Goal: Task Accomplishment & Management: Use online tool/utility

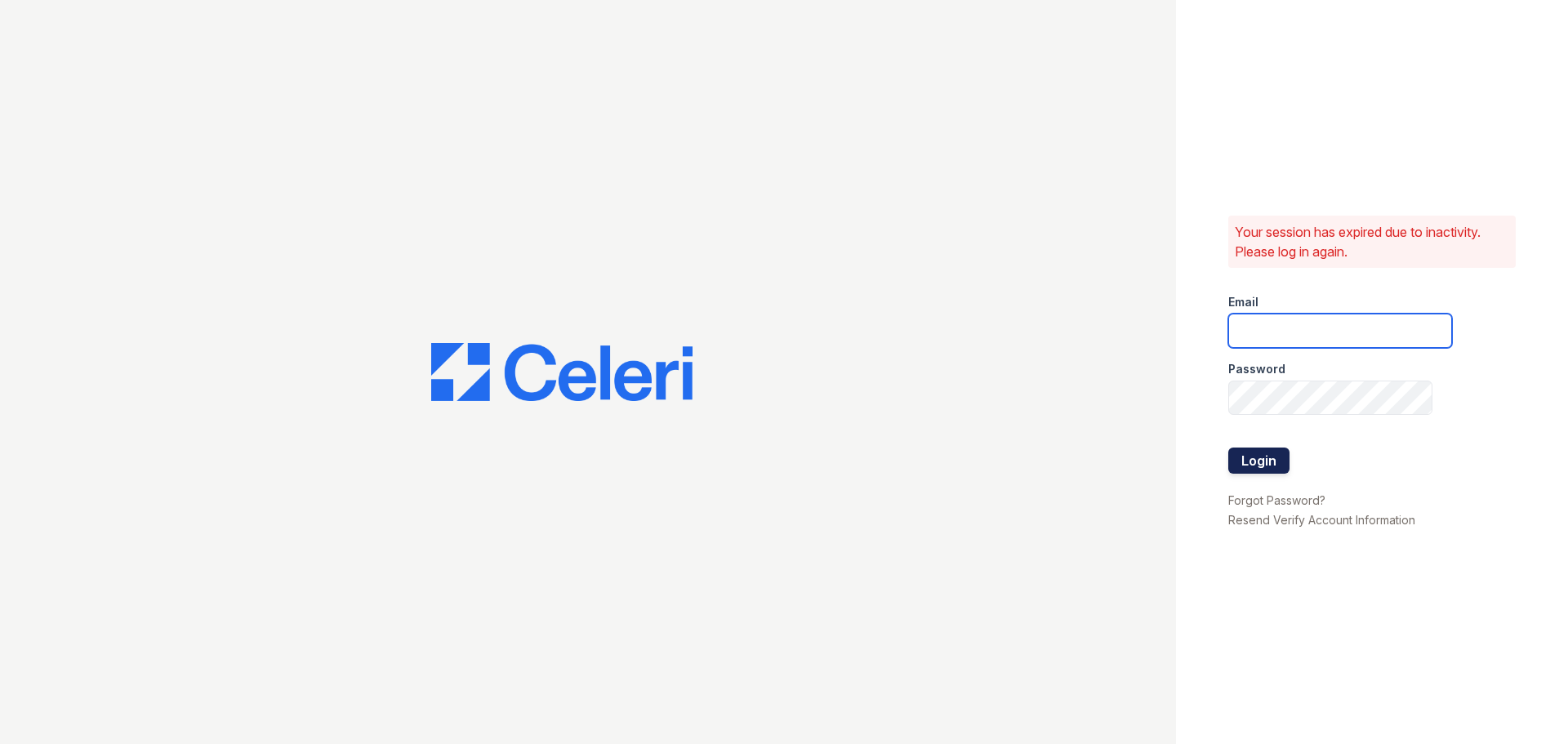
type input "[EMAIL_ADDRESS][DOMAIN_NAME]"
click at [1244, 463] on button "Login" at bounding box center [1258, 460] width 61 height 26
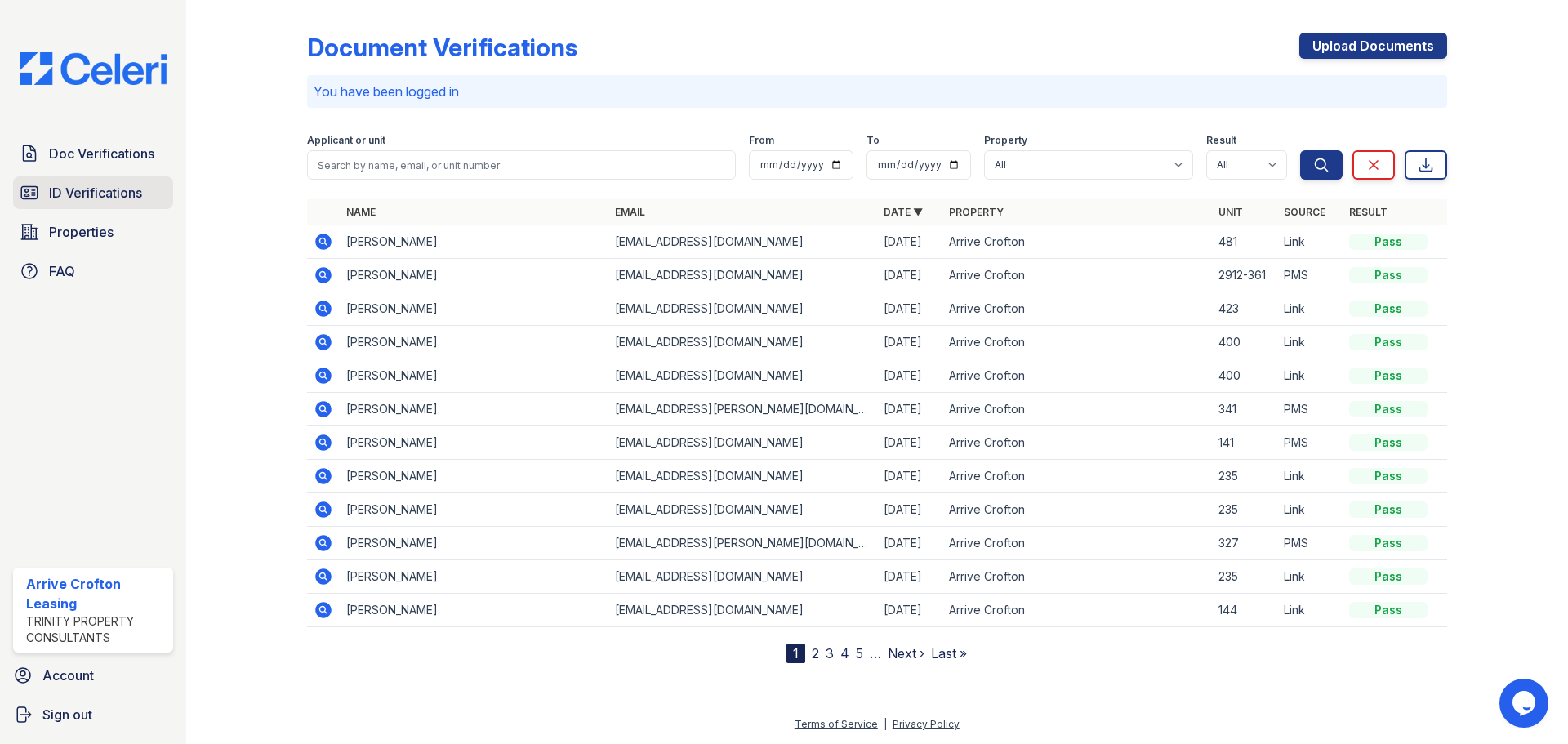
click at [106, 206] on link "ID Verifications" at bounding box center [93, 192] width 160 height 33
